Goal: Task Accomplishment & Management: Use online tool/utility

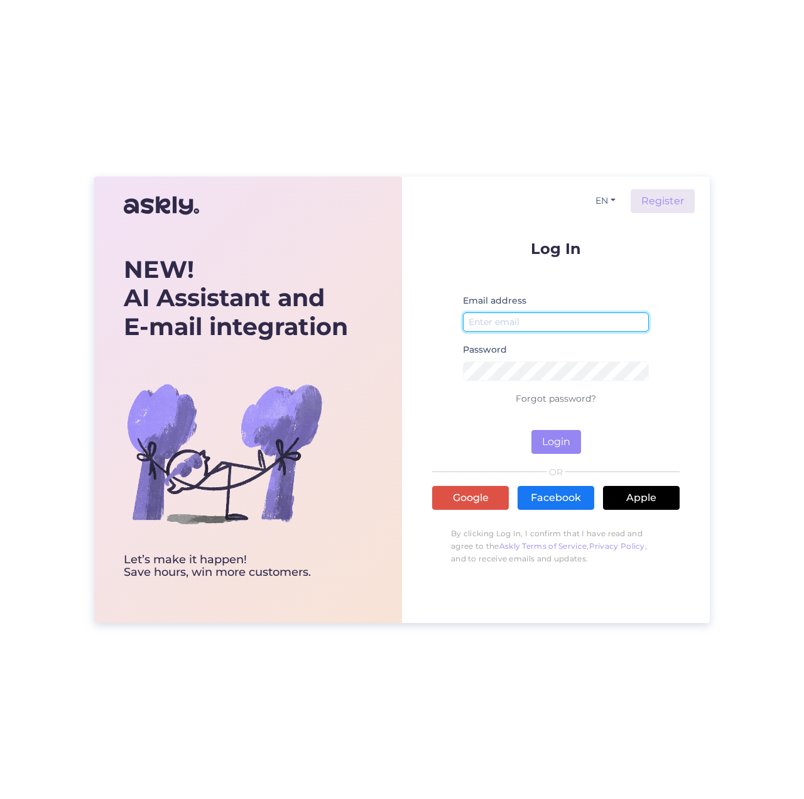
paste input "[EMAIL_ADDRESS][DOMAIN_NAME]"
type input "[EMAIL_ADDRESS][DOMAIN_NAME]"
click at [553, 436] on button "Login" at bounding box center [557, 442] width 50 height 24
click at [554, 438] on button "Login" at bounding box center [557, 442] width 50 height 24
click at [556, 442] on button "Login" at bounding box center [557, 442] width 50 height 24
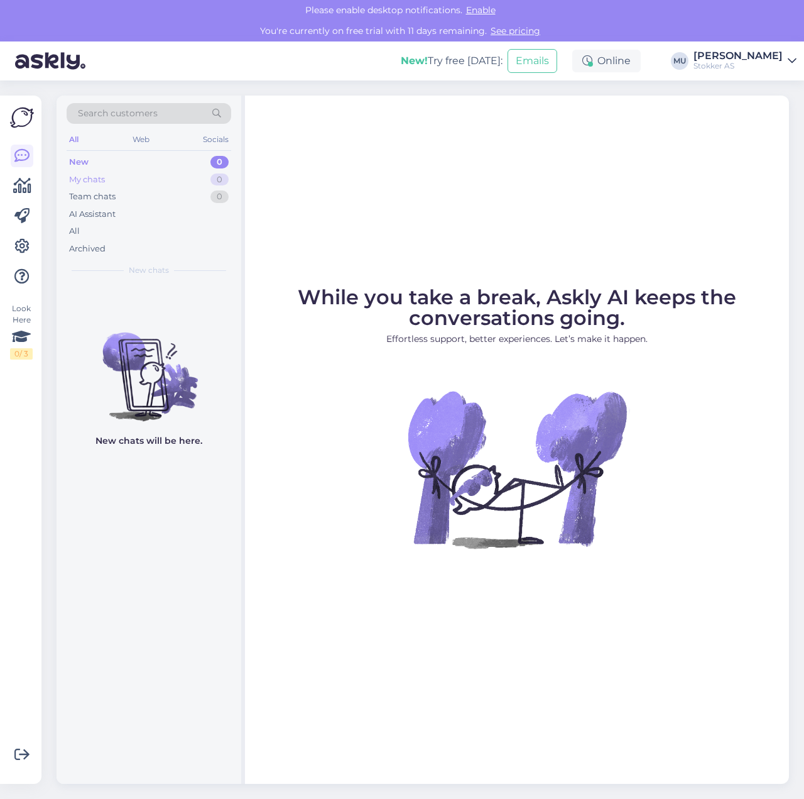
click at [170, 182] on div "My chats 0" at bounding box center [149, 180] width 165 height 18
click at [158, 195] on div "Team chats 0" at bounding box center [149, 197] width 165 height 18
click at [148, 206] on div "AI Assistant" at bounding box center [149, 215] width 165 height 18
click at [129, 231] on div "All" at bounding box center [149, 231] width 165 height 18
click at [126, 244] on div "Archived" at bounding box center [149, 249] width 165 height 18
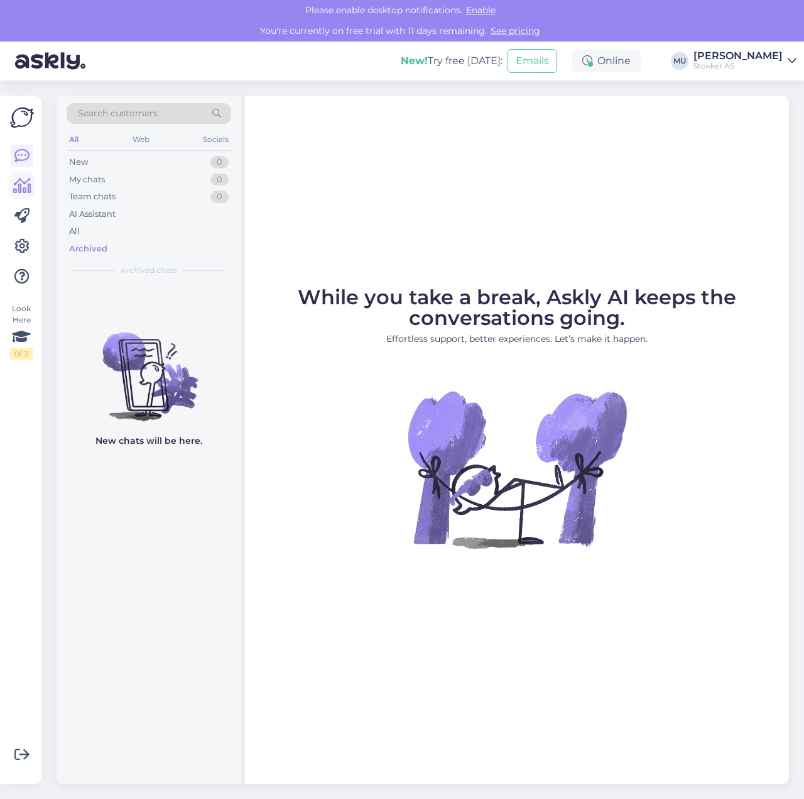
click at [19, 184] on icon at bounding box center [22, 185] width 18 height 15
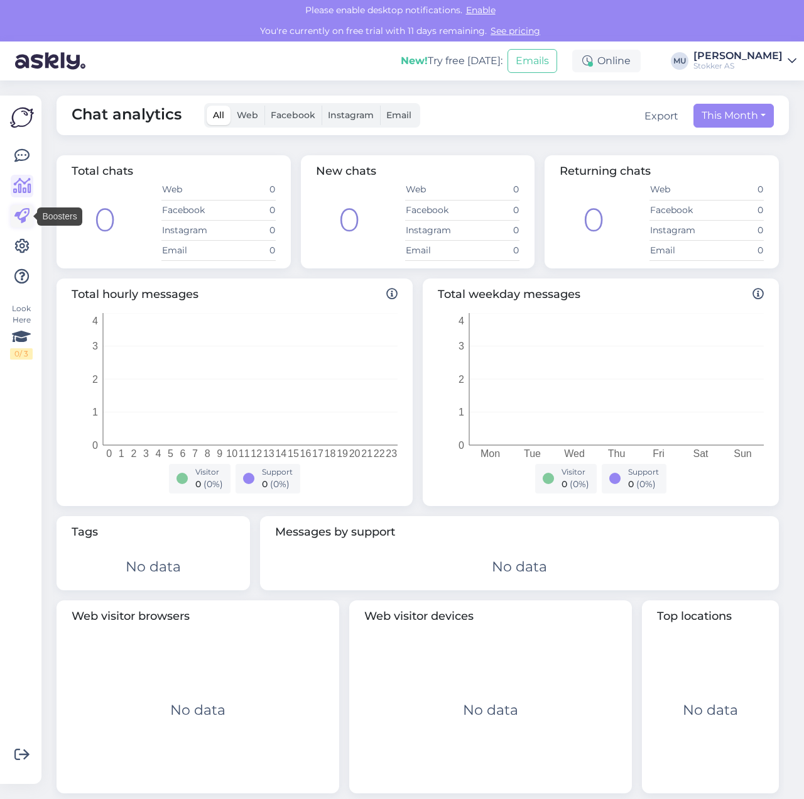
click at [24, 219] on icon at bounding box center [21, 216] width 15 height 15
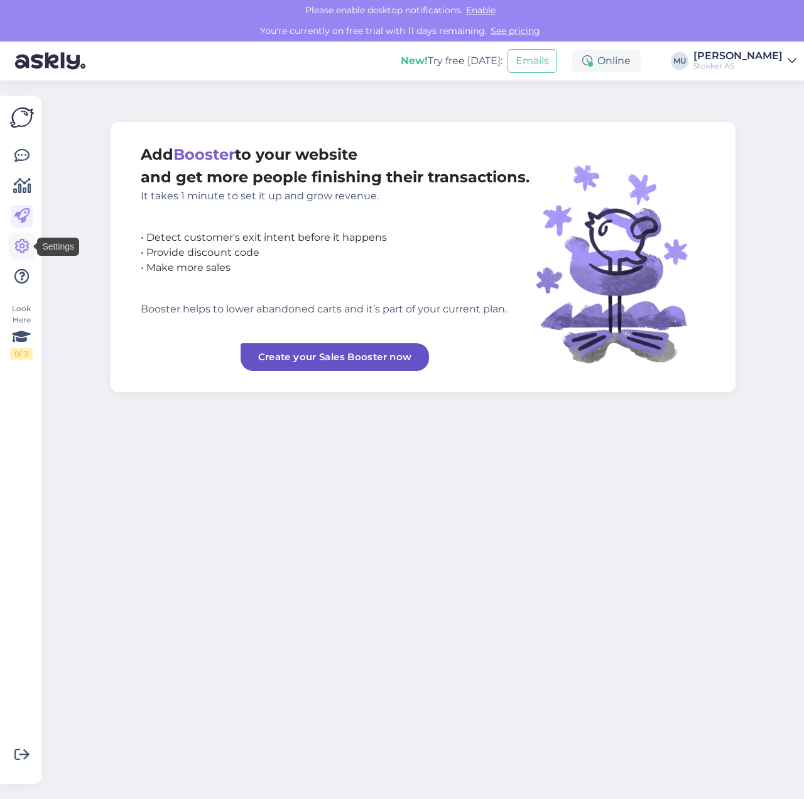
click at [25, 250] on icon at bounding box center [21, 246] width 15 height 15
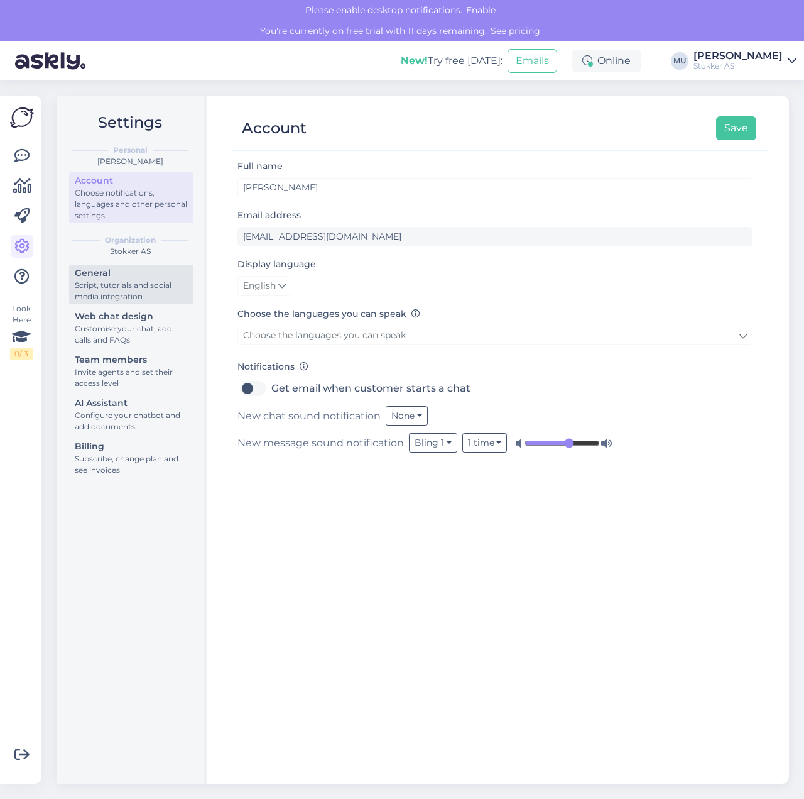
click at [110, 277] on div "General" at bounding box center [131, 272] width 113 height 13
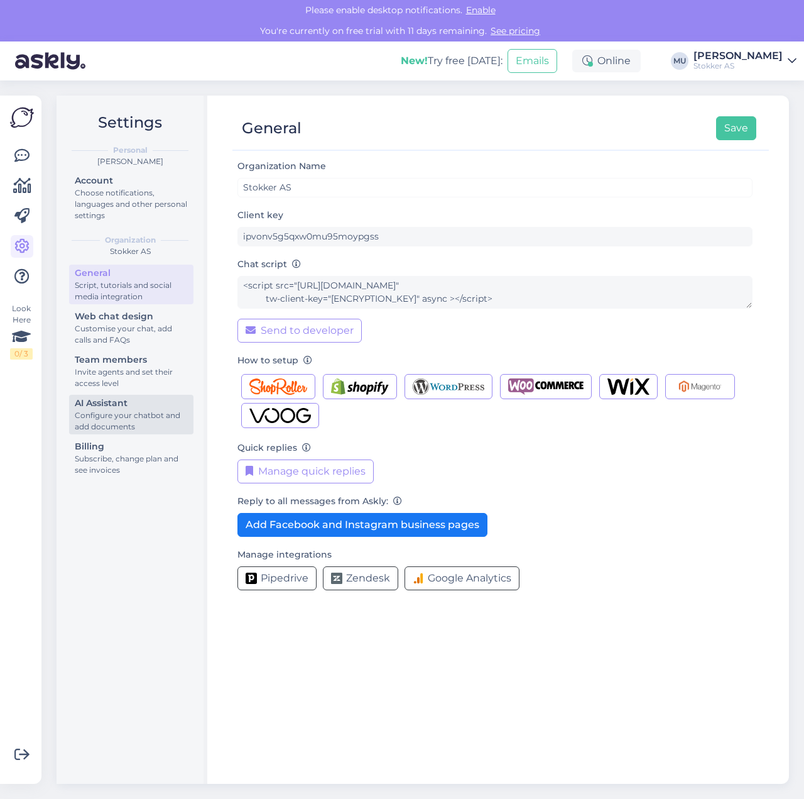
click at [130, 400] on div "AI Assistant" at bounding box center [131, 403] width 113 height 13
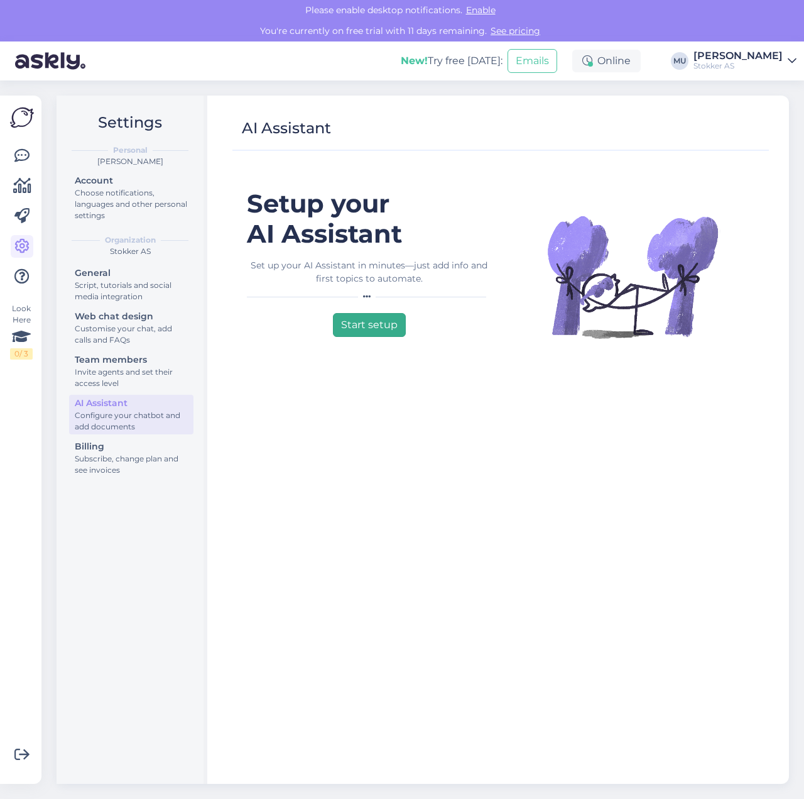
click at [365, 329] on button "Start setup" at bounding box center [369, 325] width 73 height 24
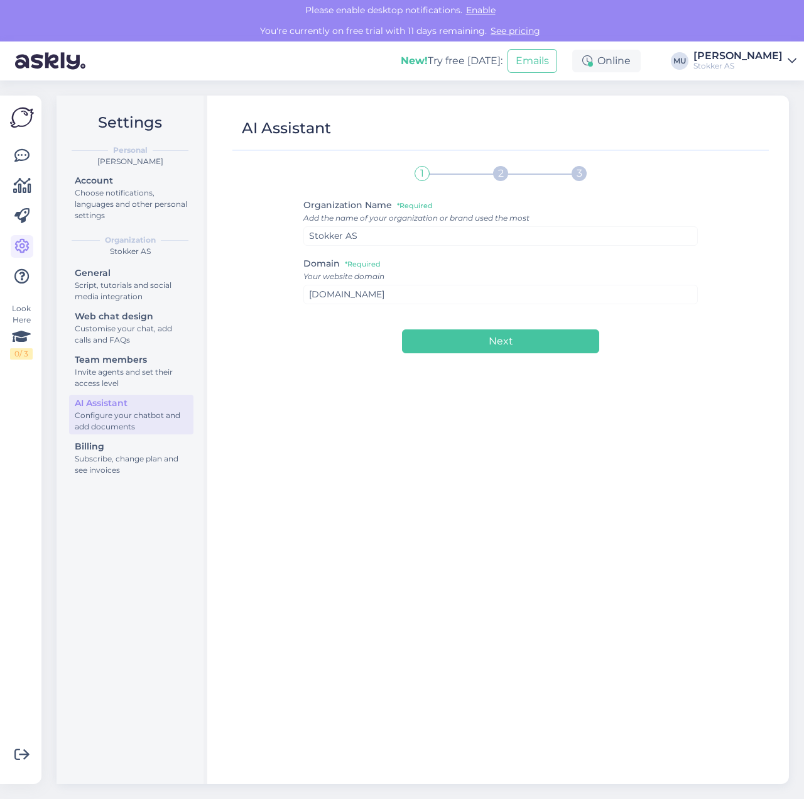
click at [356, 274] on div "Your website domain" at bounding box center [501, 276] width 395 height 11
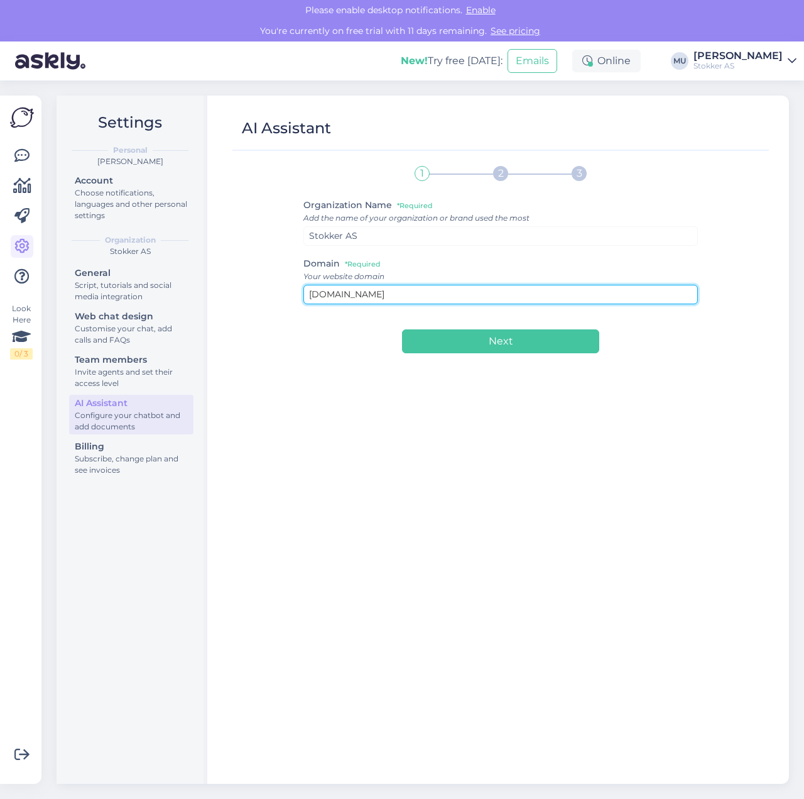
click at [362, 294] on input "[DOMAIN_NAME]" at bounding box center [501, 294] width 395 height 19
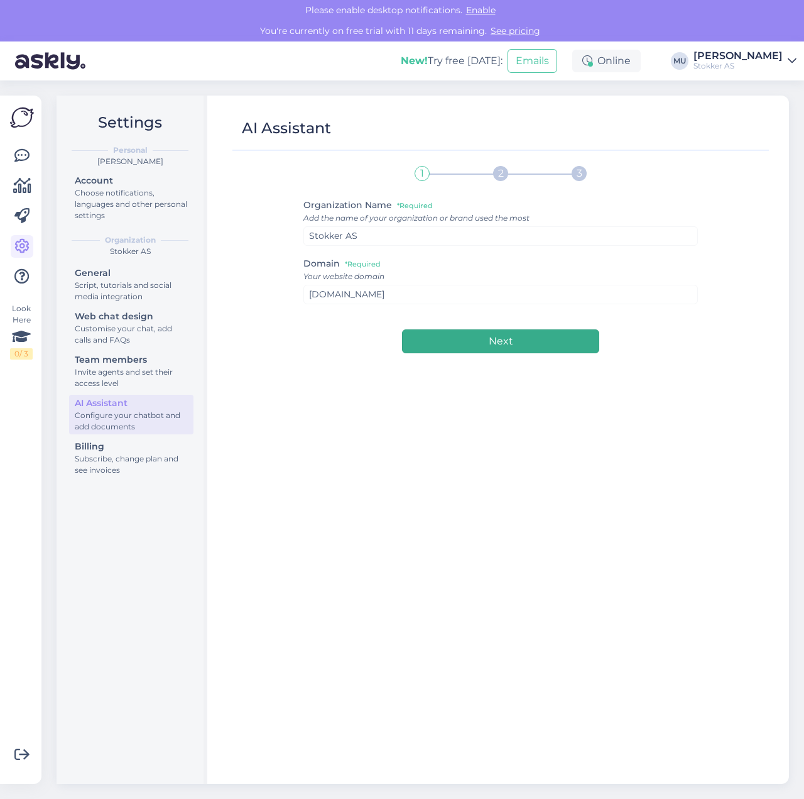
click at [530, 341] on button "Next" at bounding box center [500, 341] width 197 height 24
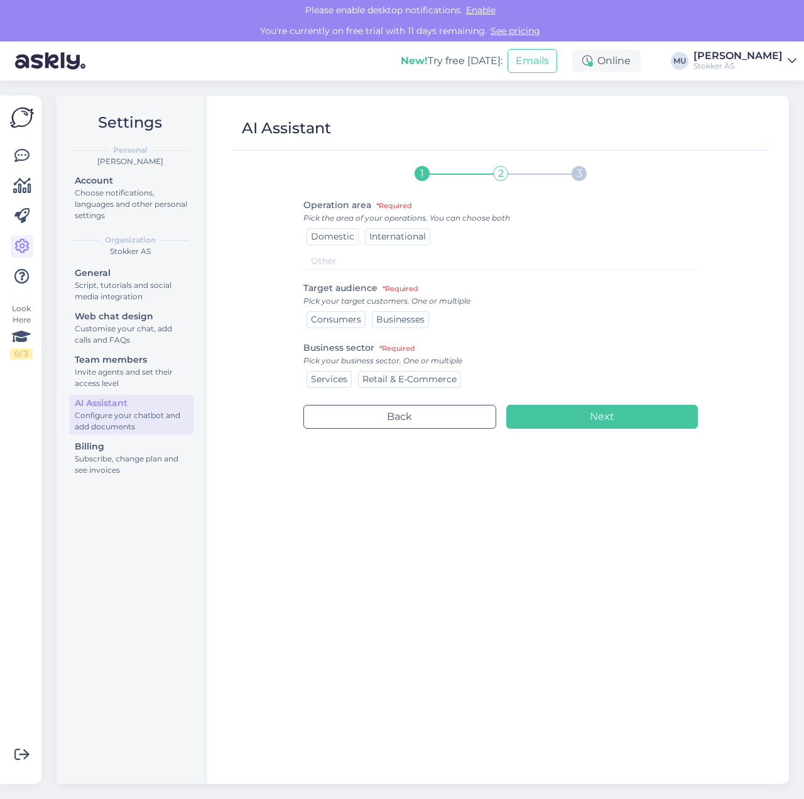
click at [346, 237] on span "Domestic" at bounding box center [332, 236] width 43 height 11
click at [347, 319] on span "Consumers" at bounding box center [336, 319] width 50 height 11
click at [388, 320] on span "Businesses" at bounding box center [400, 319] width 48 height 11
drag, startPoint x: 380, startPoint y: 380, endPoint x: 353, endPoint y: 379, distance: 26.4
click at [380, 380] on span "Retail & E-Commerce" at bounding box center [410, 378] width 94 height 11
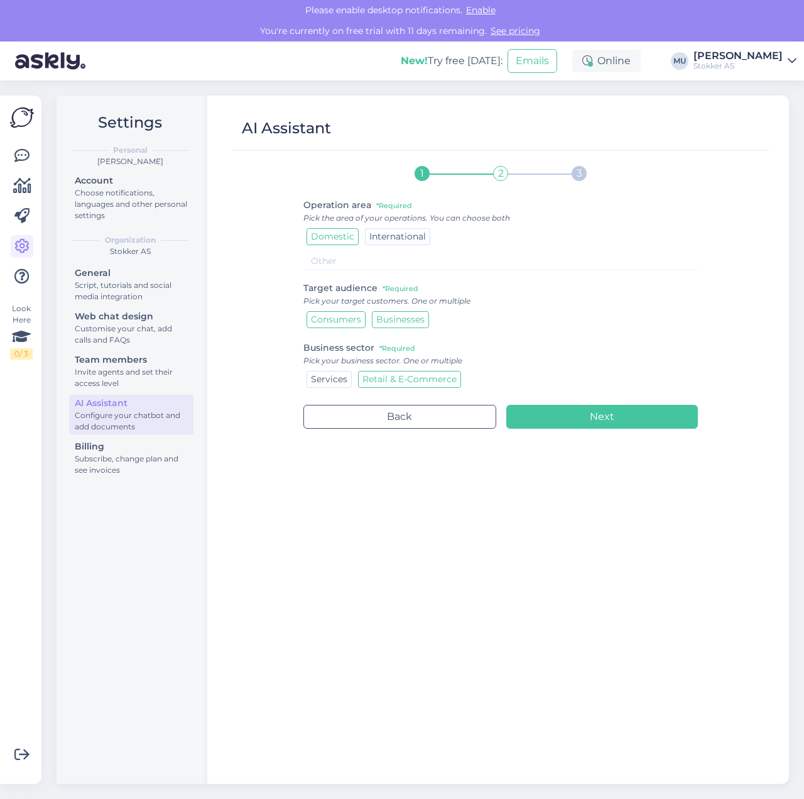
click at [339, 379] on span "Services" at bounding box center [329, 378] width 36 height 11
click at [596, 423] on button "Next" at bounding box center [603, 417] width 192 height 24
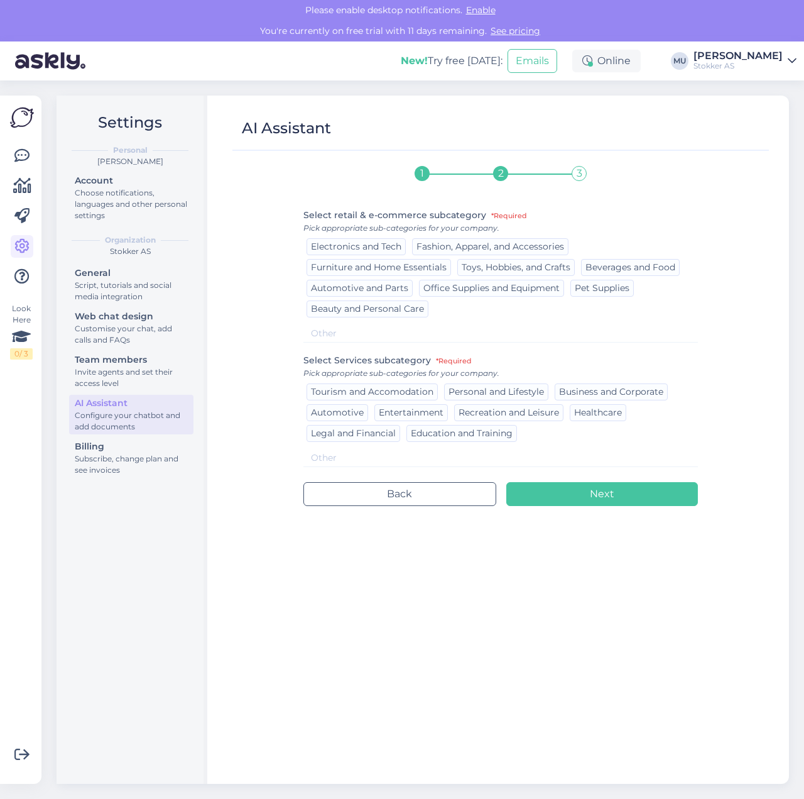
click at [378, 336] on input at bounding box center [501, 333] width 395 height 18
type input "Tools, Agriculture"
click at [527, 463] on input at bounding box center [501, 458] width 395 height 18
type input "S"
type input "tools servicing"
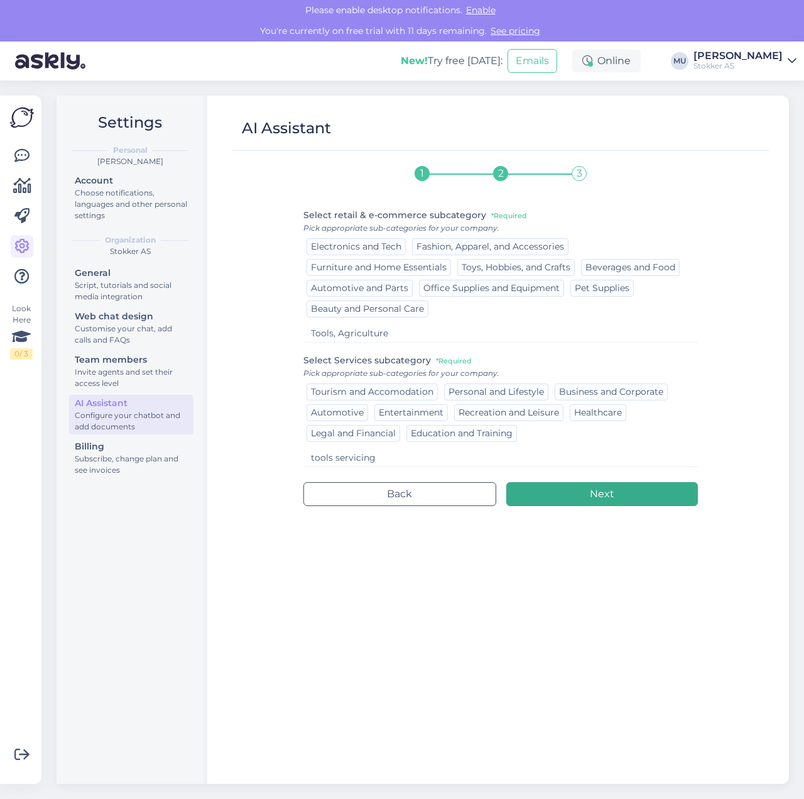
click at [581, 497] on button "Next" at bounding box center [603, 494] width 192 height 24
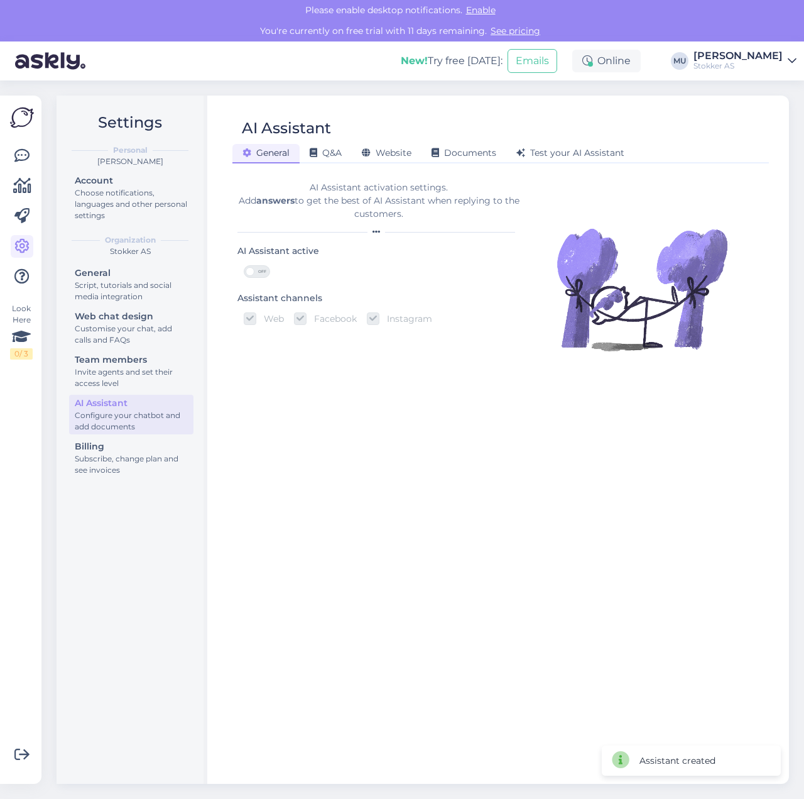
click at [256, 270] on span "OFF" at bounding box center [262, 271] width 15 height 11
click at [244, 265] on input "OFF" at bounding box center [244, 265] width 0 height 0
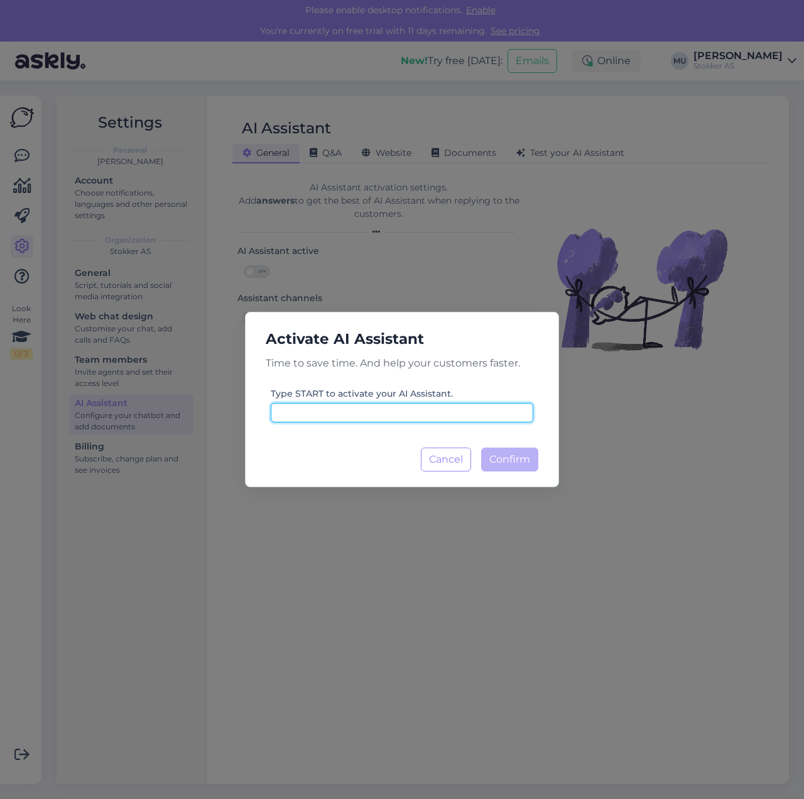
click at [360, 416] on input at bounding box center [402, 412] width 263 height 19
type input "START"
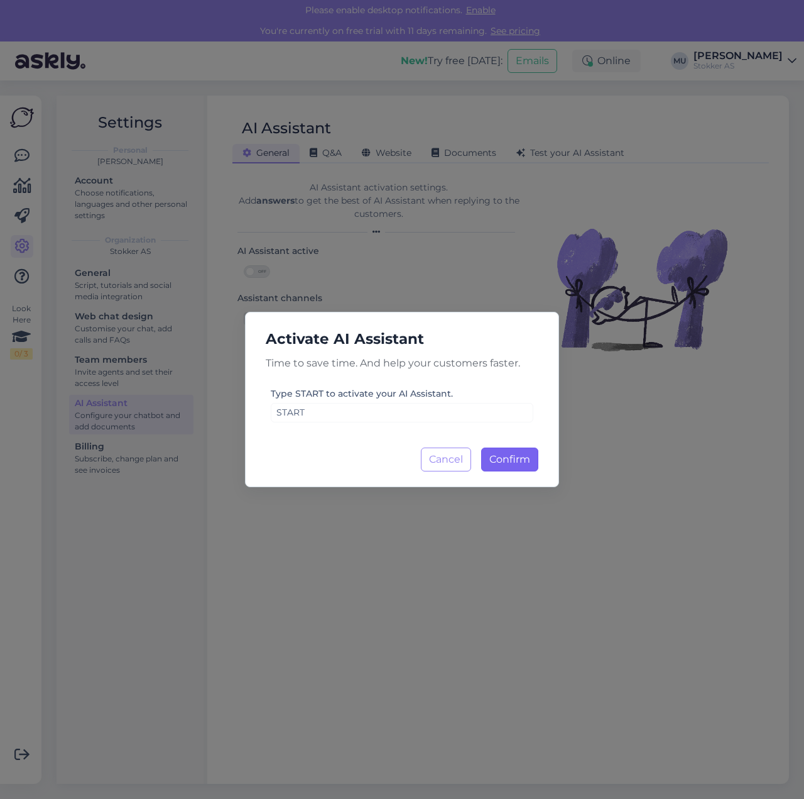
click at [522, 454] on span "Confirm" at bounding box center [510, 459] width 41 height 12
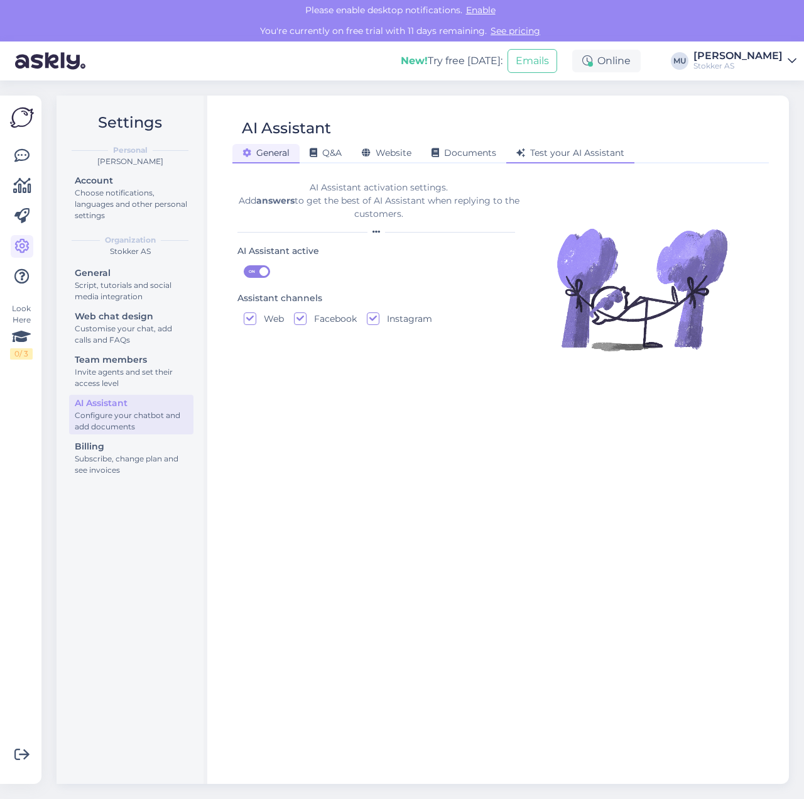
click at [561, 148] on span "Test your AI Assistant" at bounding box center [571, 152] width 108 height 11
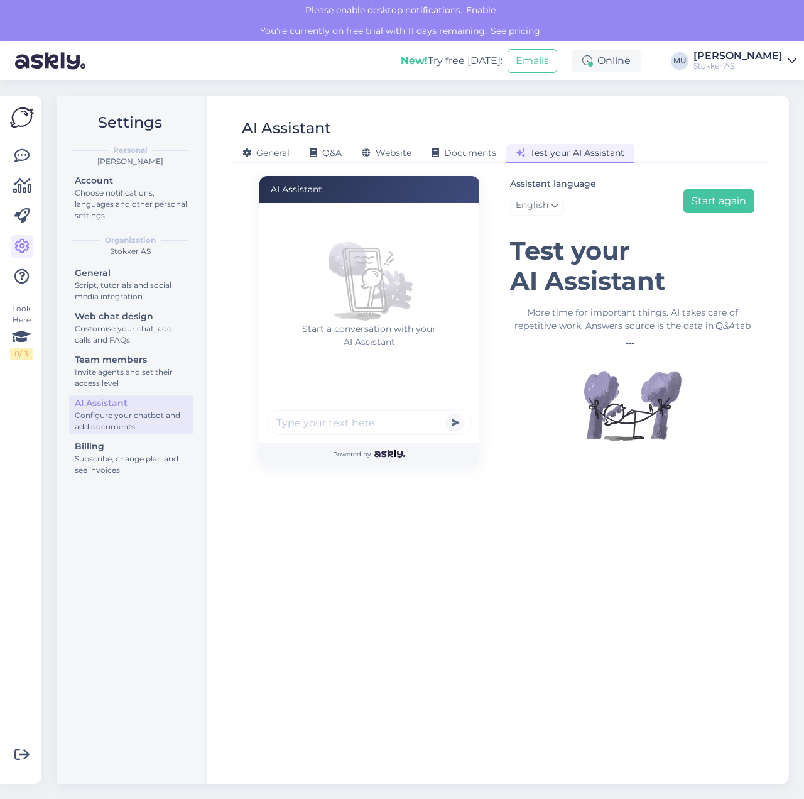
click at [545, 200] on span "English" at bounding box center [532, 206] width 33 height 14
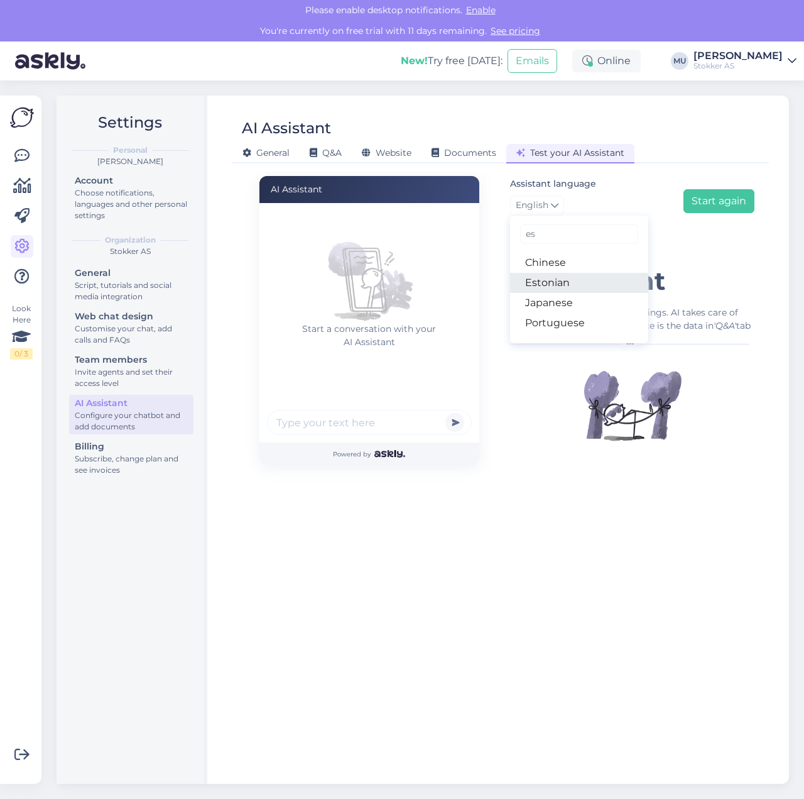
type input "es"
click at [570, 279] on link "Estonian" at bounding box center [579, 283] width 138 height 20
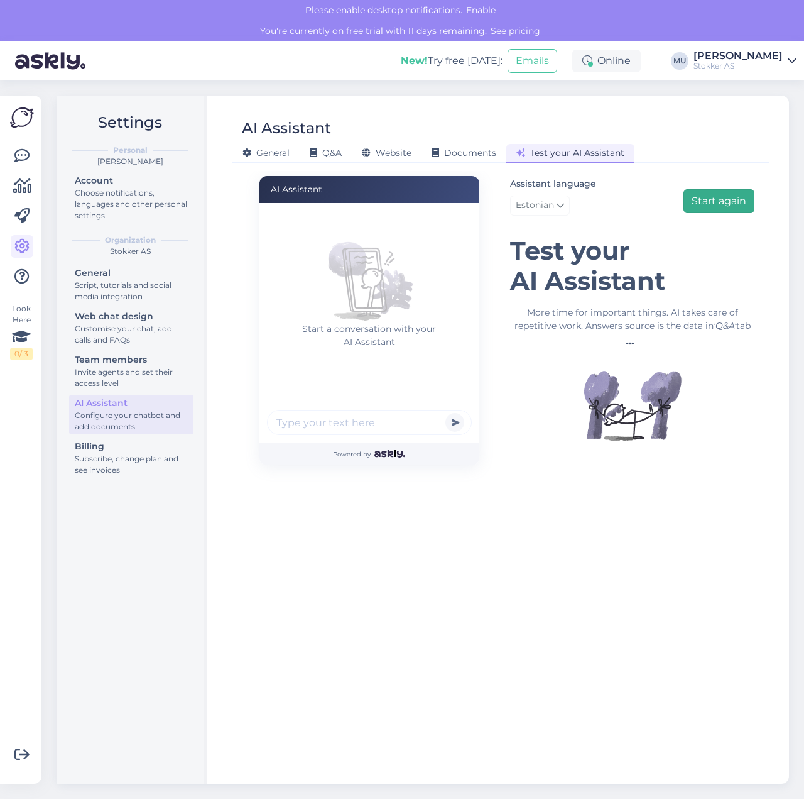
click at [714, 202] on button "Start again" at bounding box center [719, 201] width 71 height 24
click at [716, 199] on button "Start again" at bounding box center [719, 201] width 71 height 24
click at [455, 143] on div "General Q&A Website Documents Test your AI Assistant" at bounding box center [495, 151] width 524 height 22
click at [458, 150] on span "Documents" at bounding box center [464, 152] width 65 height 11
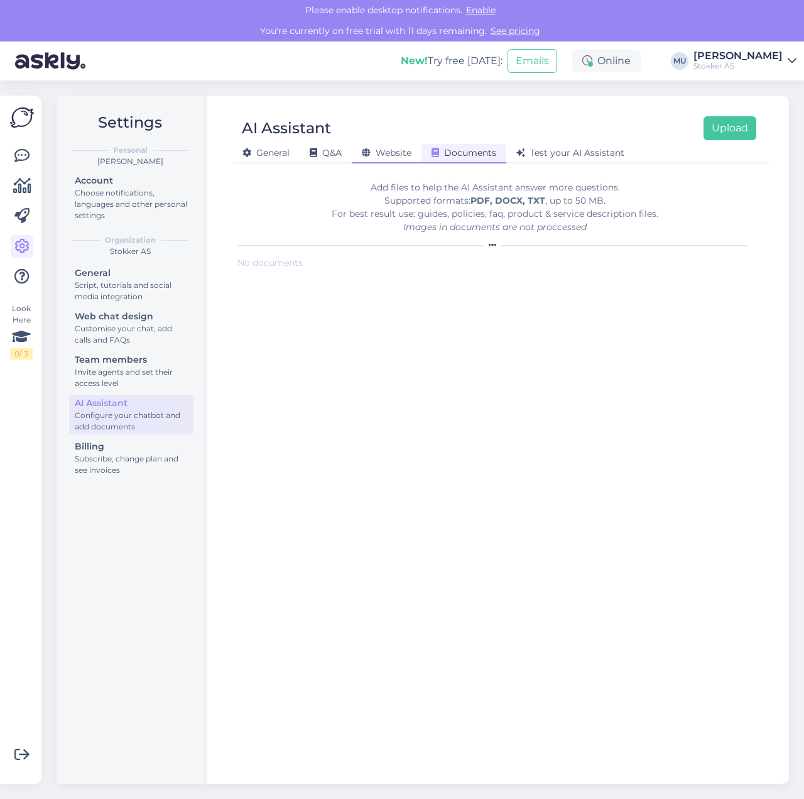
click at [402, 150] on span "Website" at bounding box center [387, 152] width 50 height 11
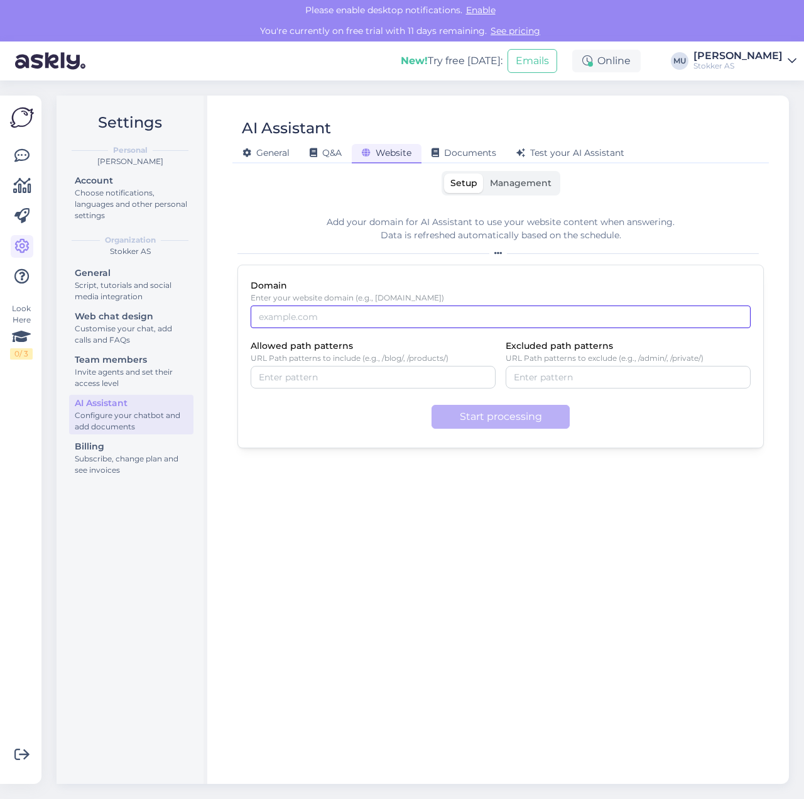
click at [353, 316] on input "Domain" at bounding box center [501, 316] width 500 height 23
type input "[URL][DOMAIN_NAME]"
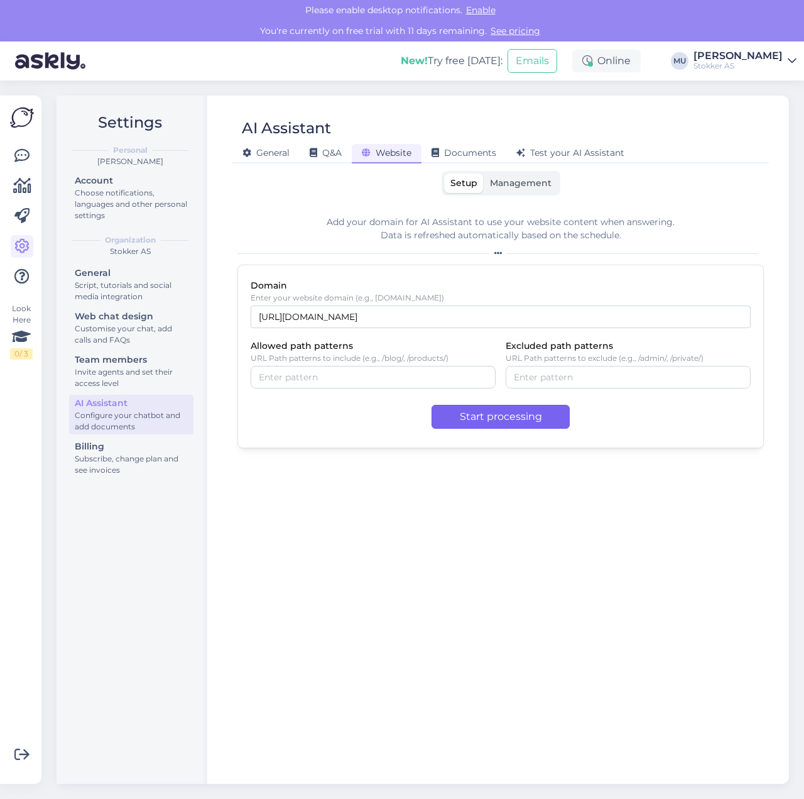
click at [490, 414] on button "Start processing" at bounding box center [501, 417] width 138 height 24
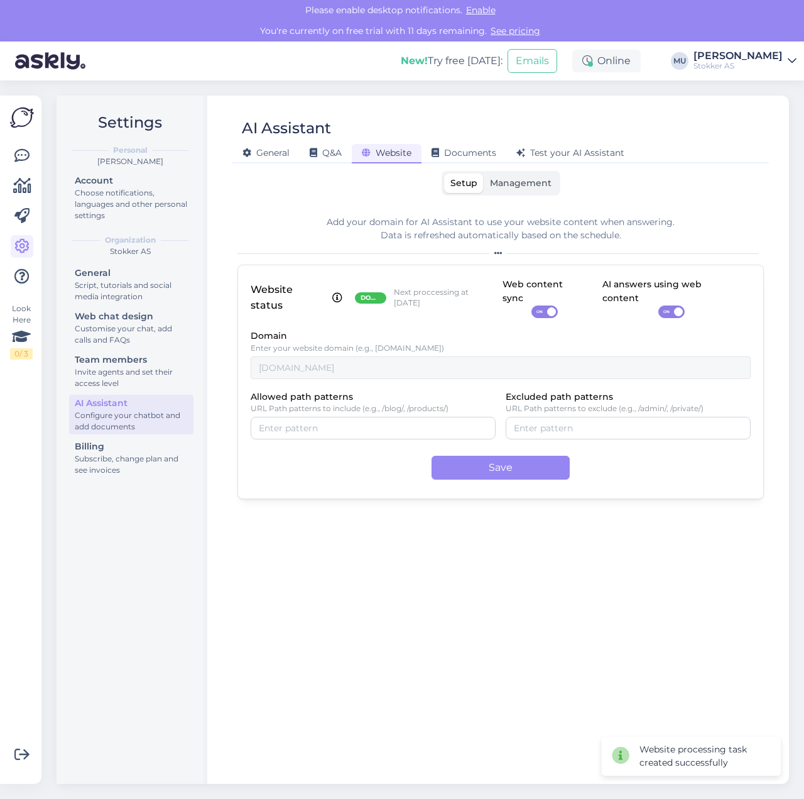
click at [512, 187] on span "Management" at bounding box center [521, 182] width 62 height 11
click at [484, 173] on input "Management" at bounding box center [484, 173] width 0 height 0
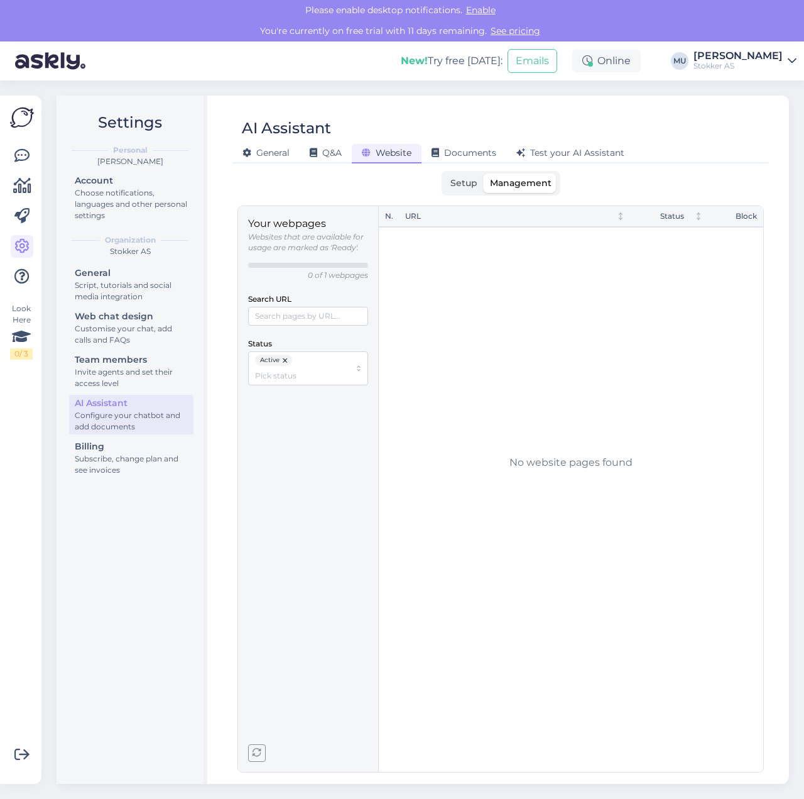
click at [466, 185] on span "Setup" at bounding box center [464, 182] width 27 height 11
click at [444, 173] on input "Setup" at bounding box center [444, 173] width 0 height 0
